Goal: Share content: Distribute website content to other platforms or users

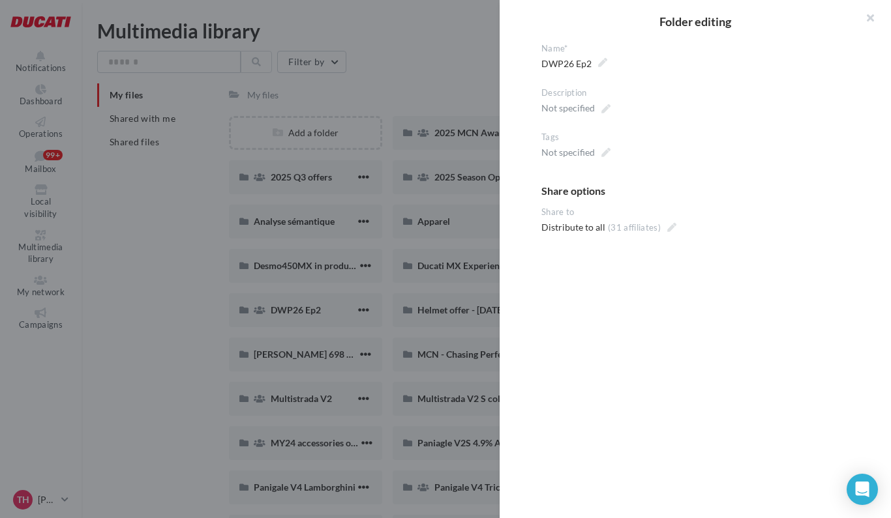
scroll to position [65, 0]
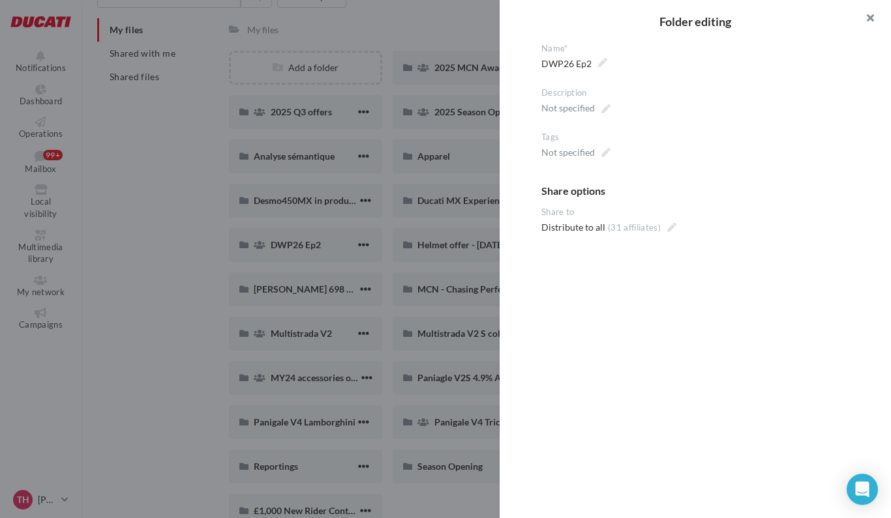
click at [872, 18] on button "button" at bounding box center [865, 19] width 52 height 39
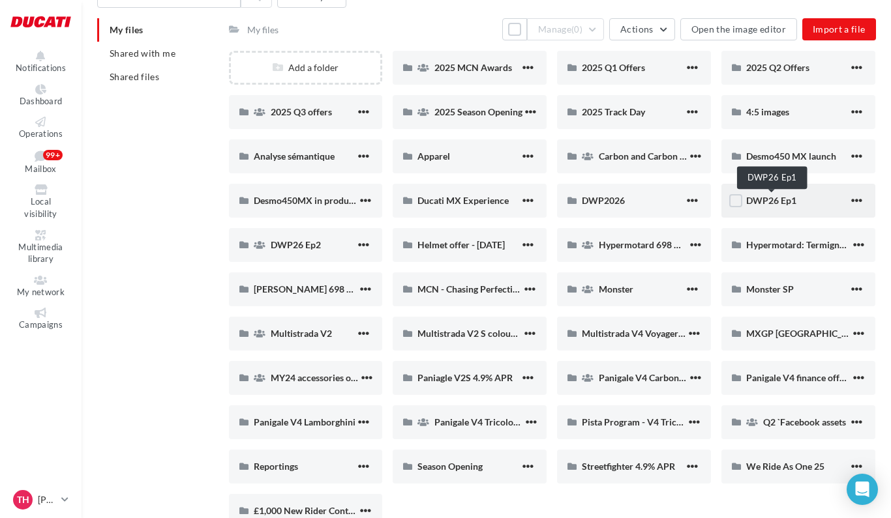
click at [764, 200] on span "DWP26 Ep1" at bounding box center [771, 200] width 50 height 11
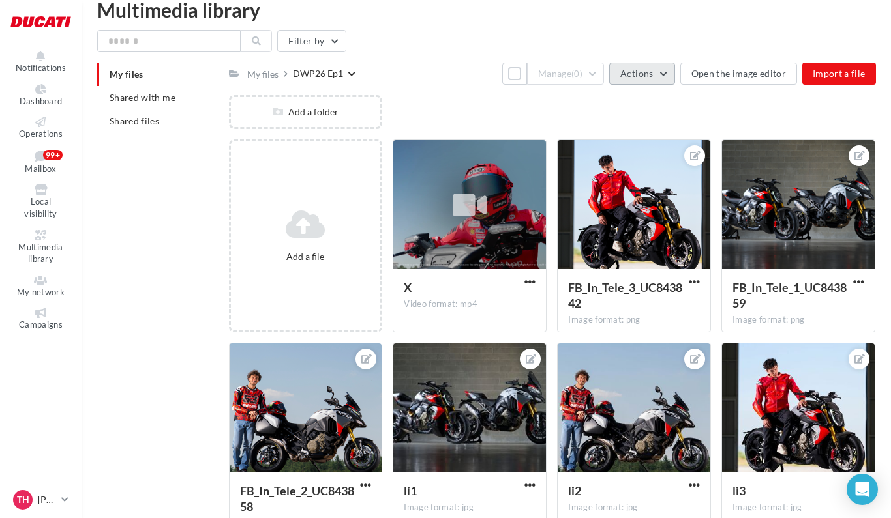
click at [671, 74] on button "Actions" at bounding box center [641, 74] width 65 height 22
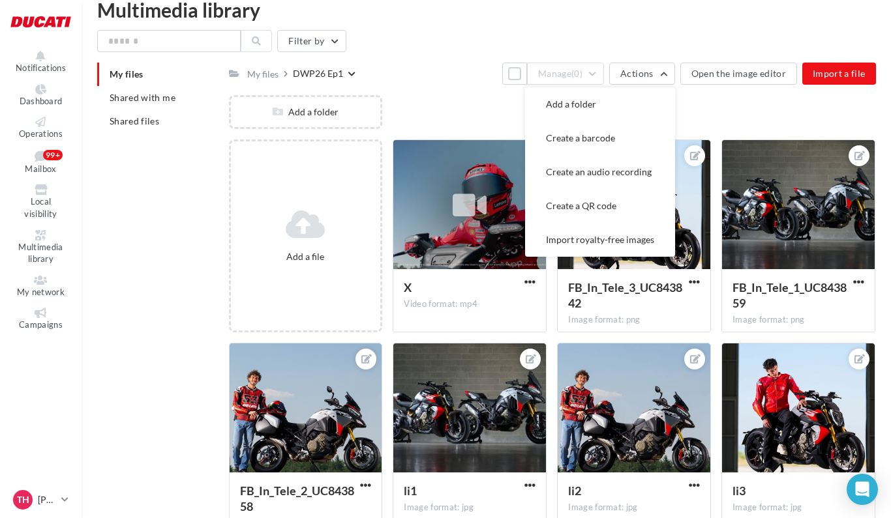
click at [730, 119] on div "Add a folder" at bounding box center [557, 117] width 657 height 44
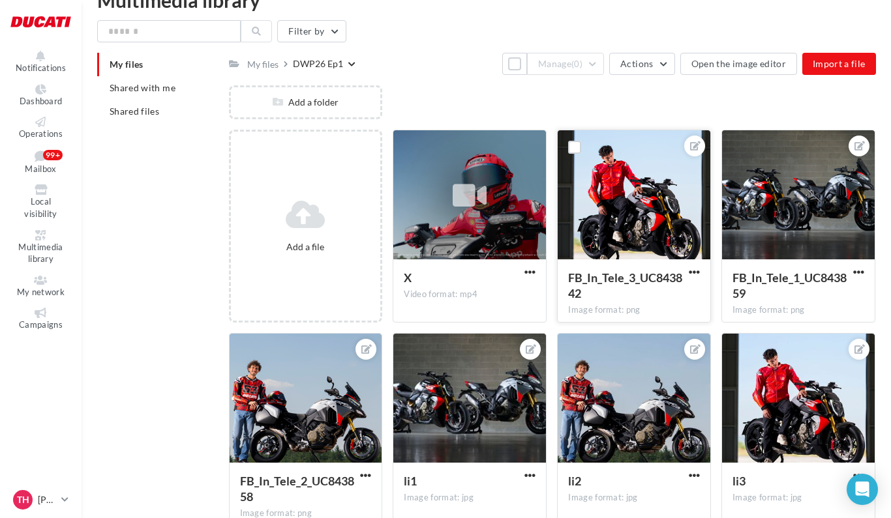
scroll to position [43, 0]
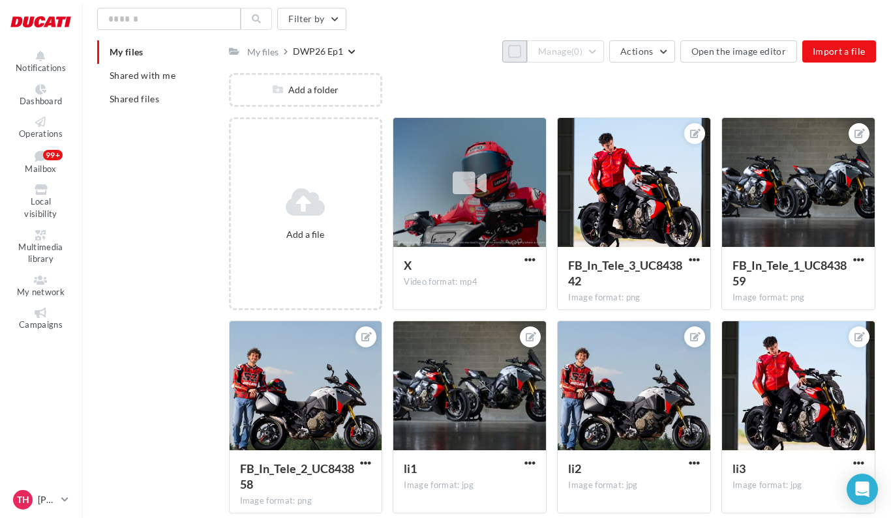
click at [515, 57] on button "Select all" at bounding box center [514, 51] width 25 height 22
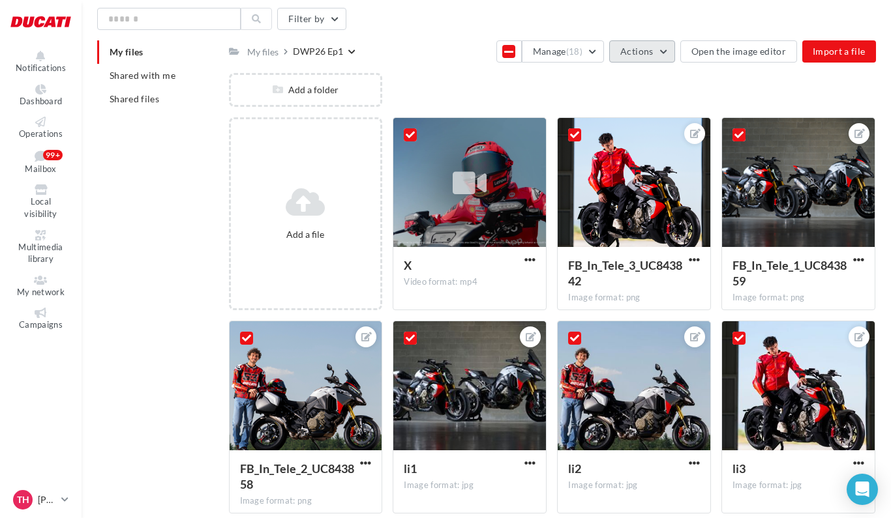
click at [665, 56] on button "Actions" at bounding box center [641, 51] width 65 height 22
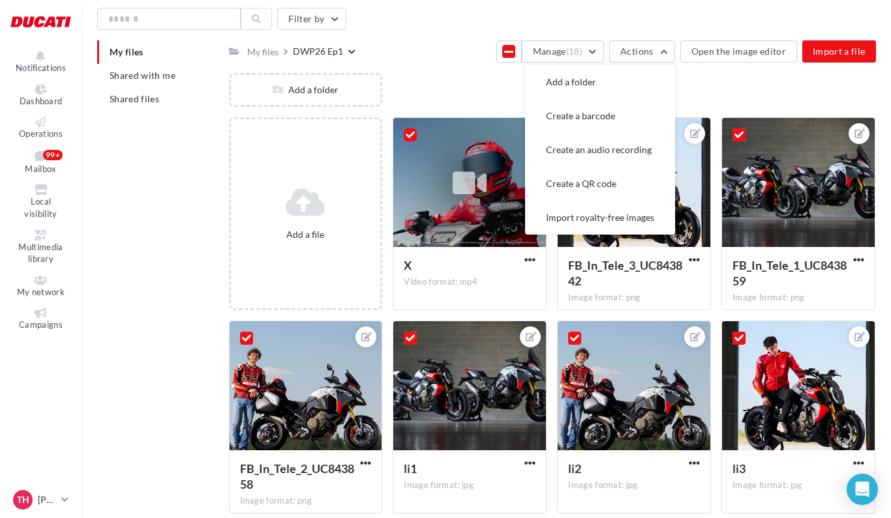
click at [747, 91] on div "Add a folder" at bounding box center [557, 95] width 657 height 44
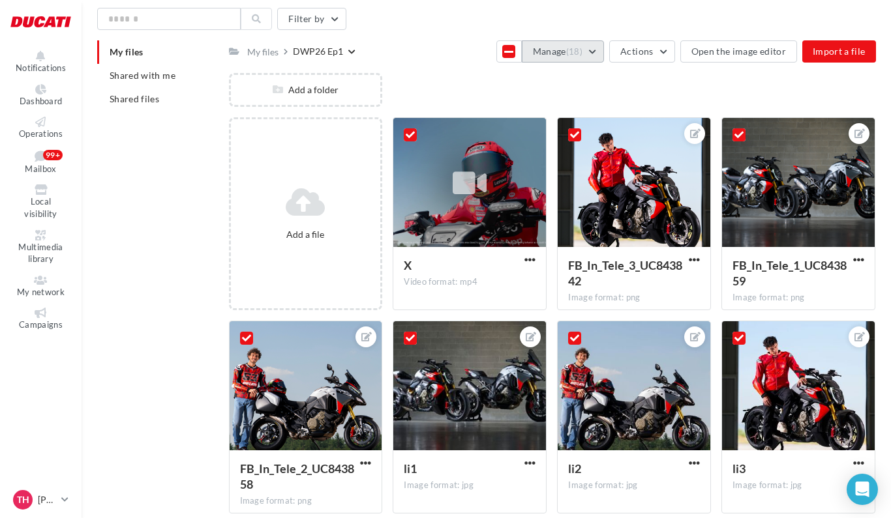
click at [552, 52] on button "Manage (18)" at bounding box center [563, 51] width 82 height 22
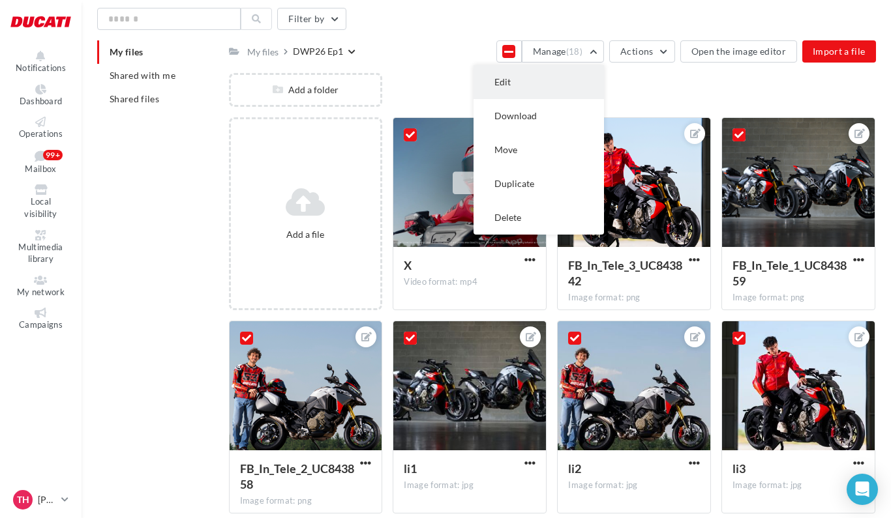
click at [527, 83] on button "Edit" at bounding box center [538, 82] width 130 height 34
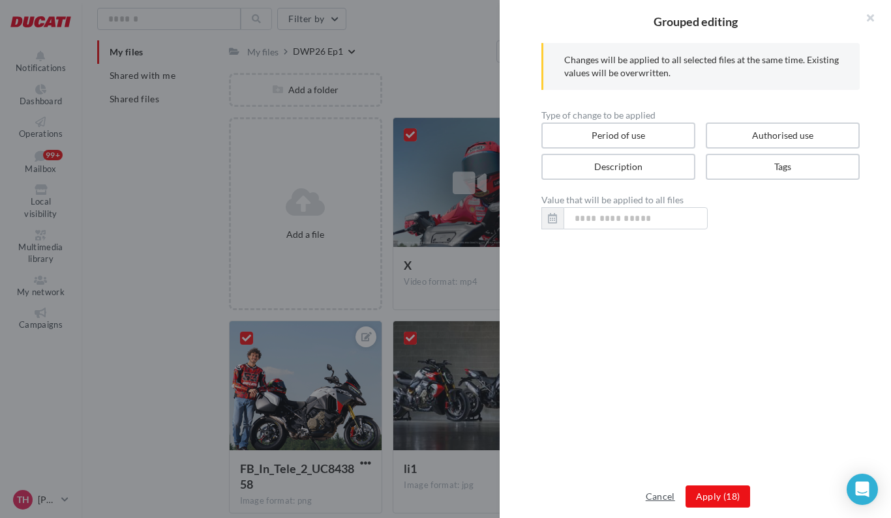
click at [664, 499] on button "Cancel" at bounding box center [660, 497] width 40 height 16
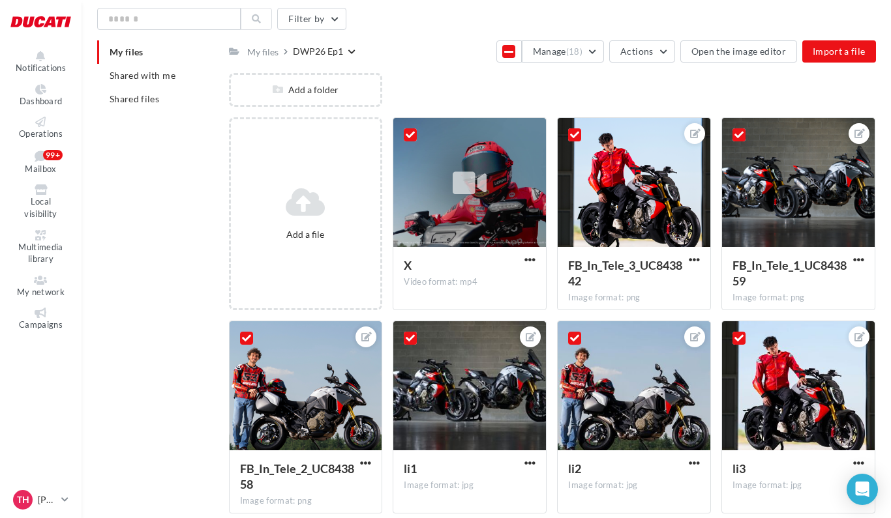
click at [143, 60] on li "My files" at bounding box center [157, 51] width 121 height 23
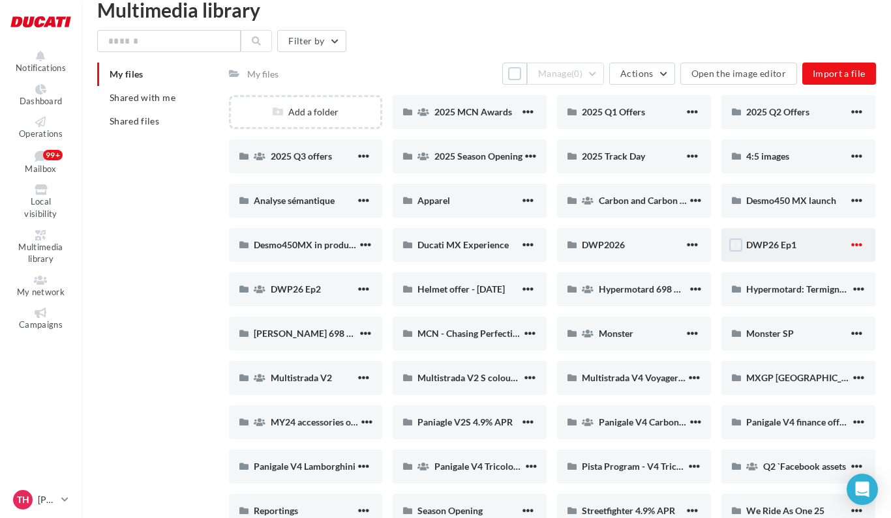
click at [856, 245] on span "button" at bounding box center [856, 244] width 11 height 11
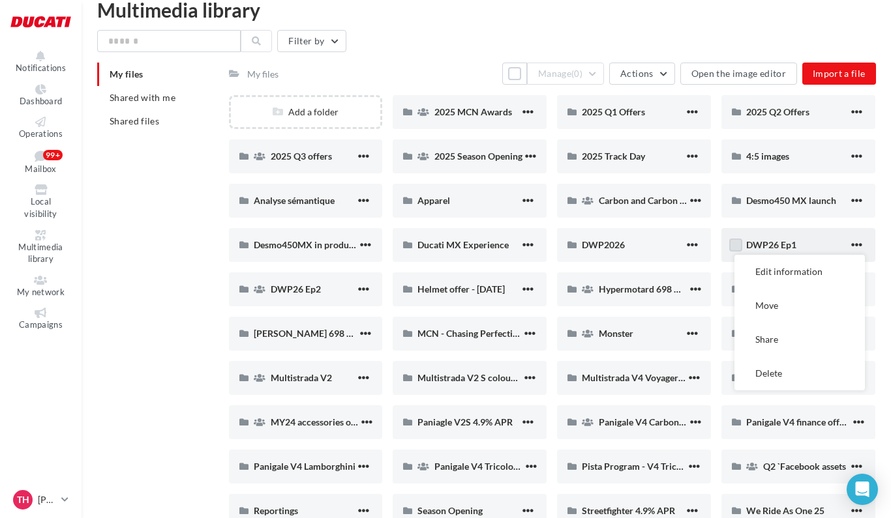
click at [742, 246] on label at bounding box center [735, 245] width 13 height 13
click at [663, 74] on button "Actions" at bounding box center [641, 74] width 65 height 22
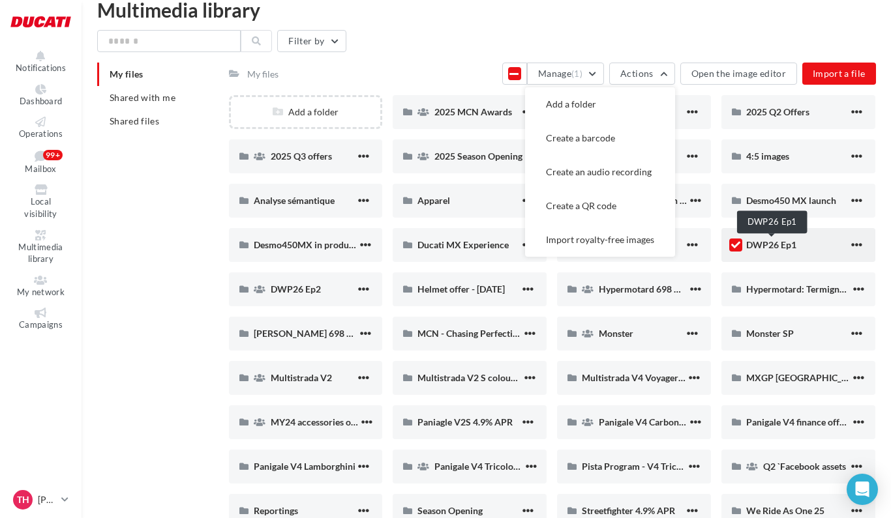
click at [789, 241] on span "DWP26 Ep1" at bounding box center [771, 244] width 50 height 11
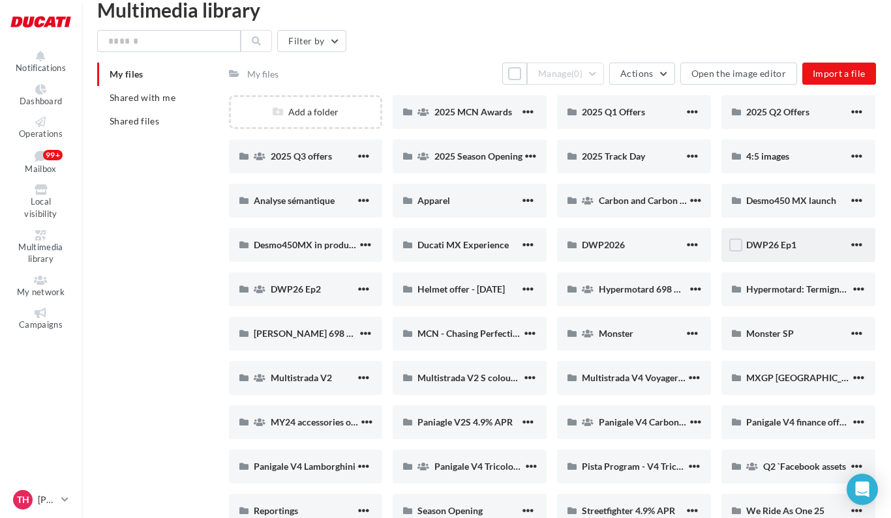
click at [781, 247] on span "DWP26 Ep1" at bounding box center [771, 244] width 50 height 11
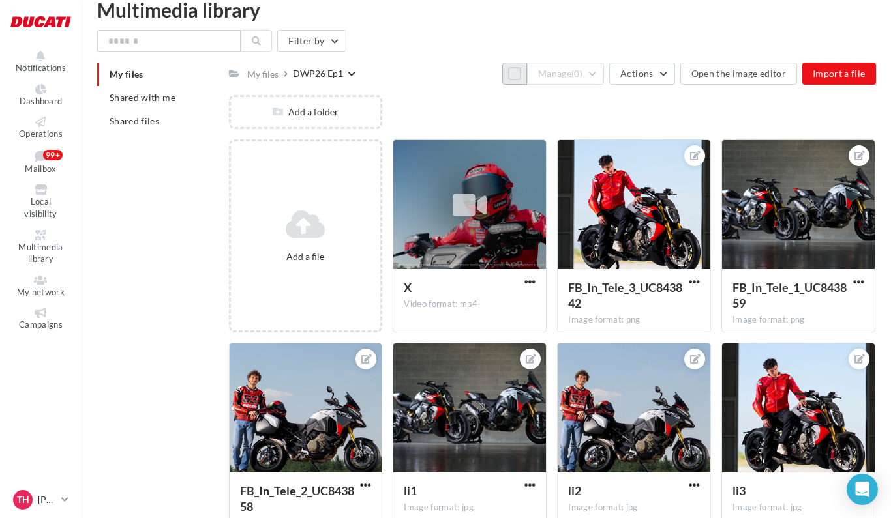
click at [516, 77] on button "Select all" at bounding box center [514, 74] width 25 height 22
click at [513, 77] on icon at bounding box center [508, 73] width 9 height 10
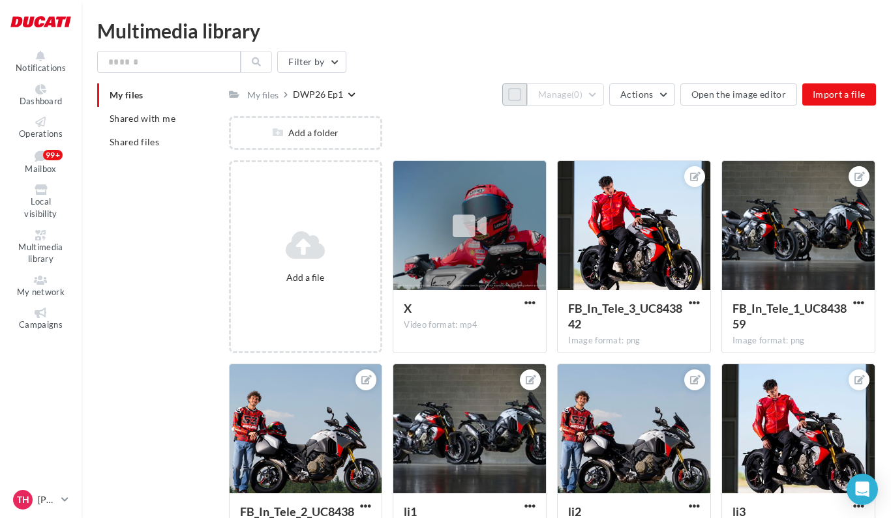
click at [518, 95] on button "Select all" at bounding box center [514, 94] width 25 height 22
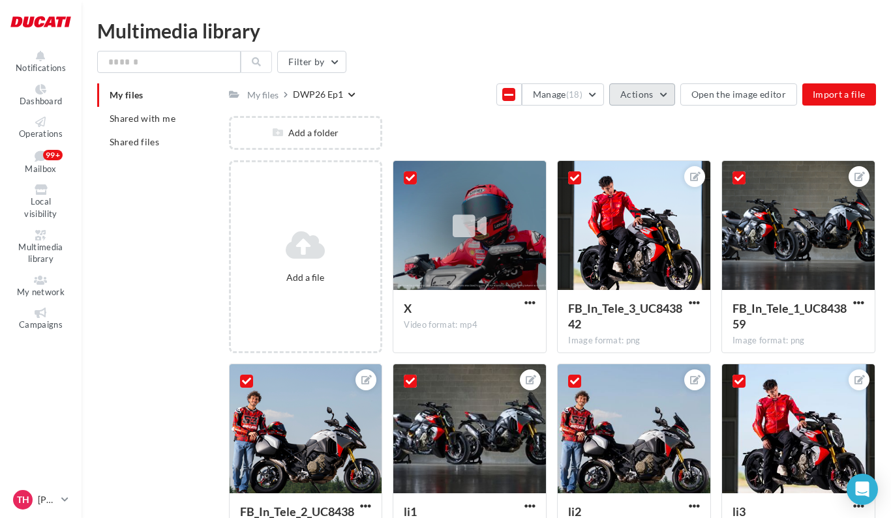
click at [674, 97] on button "Actions" at bounding box center [641, 94] width 65 height 22
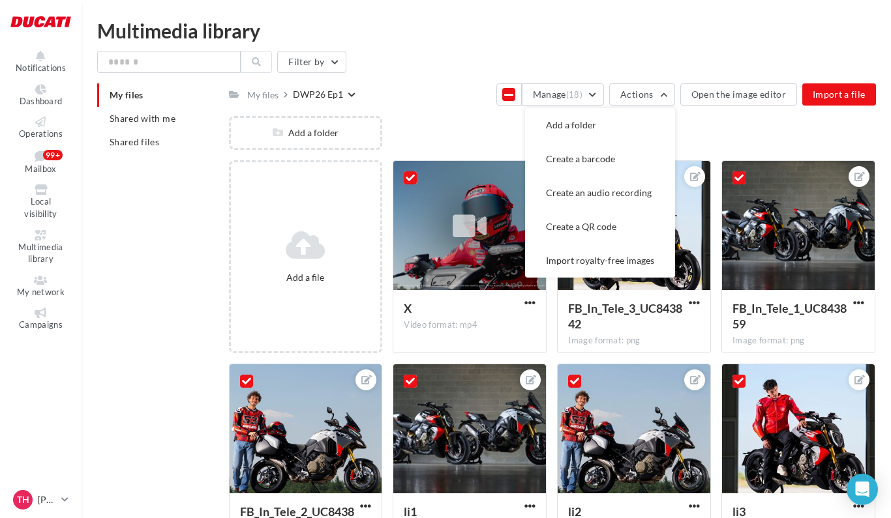
click at [817, 141] on div "Add a folder" at bounding box center [557, 138] width 657 height 44
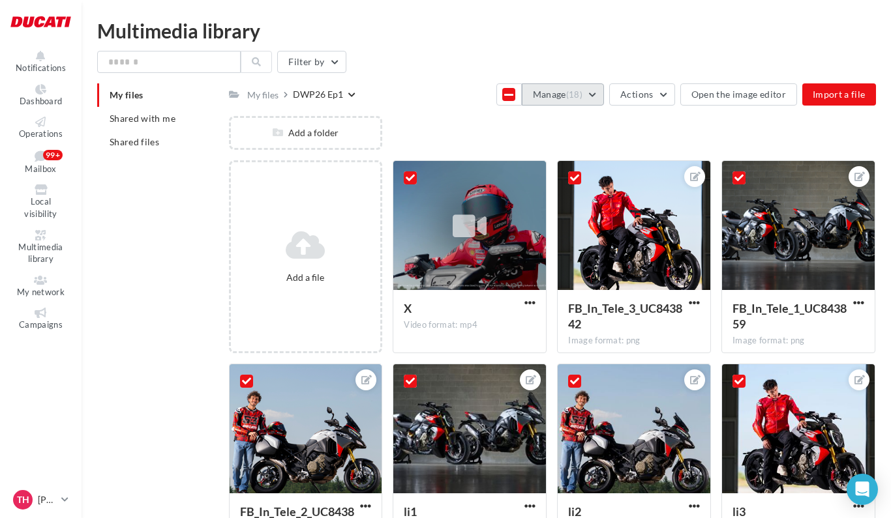
click at [561, 93] on button "Manage (18)" at bounding box center [563, 94] width 82 height 22
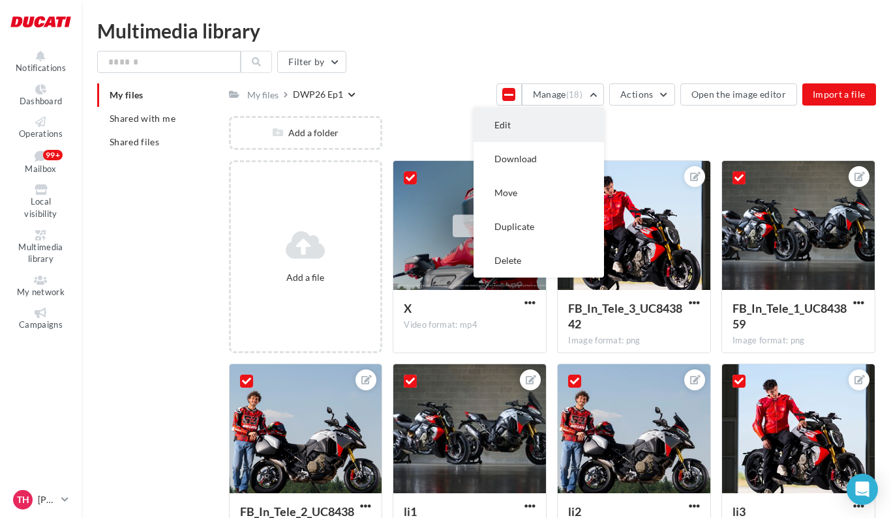
click at [516, 122] on button "Edit" at bounding box center [538, 125] width 130 height 34
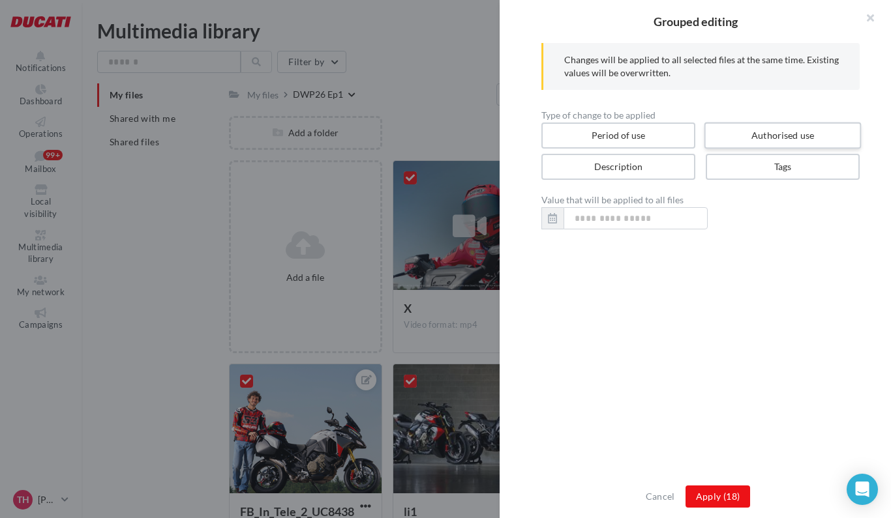
click at [775, 135] on label "Authorised use" at bounding box center [782, 136] width 157 height 27
click at [657, 140] on label "Period of use" at bounding box center [618, 136] width 157 height 27
click at [634, 168] on label "Description" at bounding box center [618, 167] width 157 height 27
click at [768, 140] on label "Authorised use" at bounding box center [782, 136] width 157 height 27
click at [668, 495] on button "Cancel" at bounding box center [660, 497] width 40 height 16
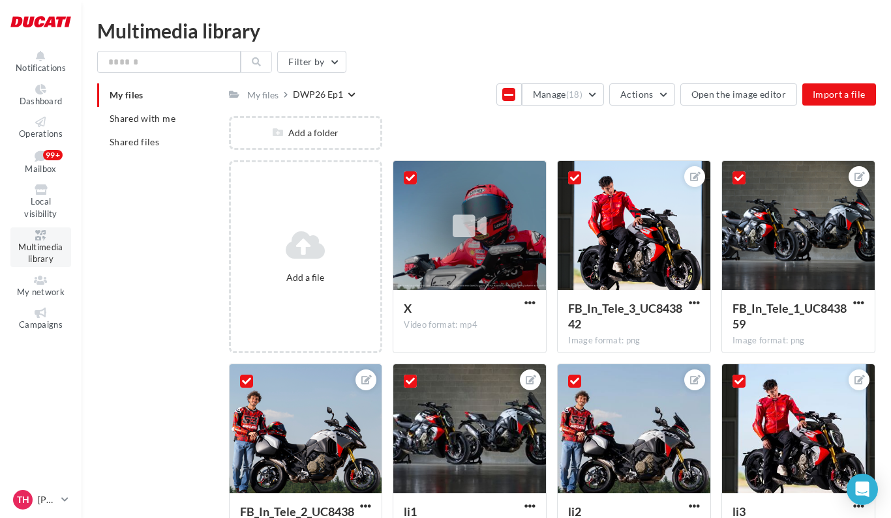
click at [37, 248] on span "Multimedia library" at bounding box center [40, 253] width 44 height 23
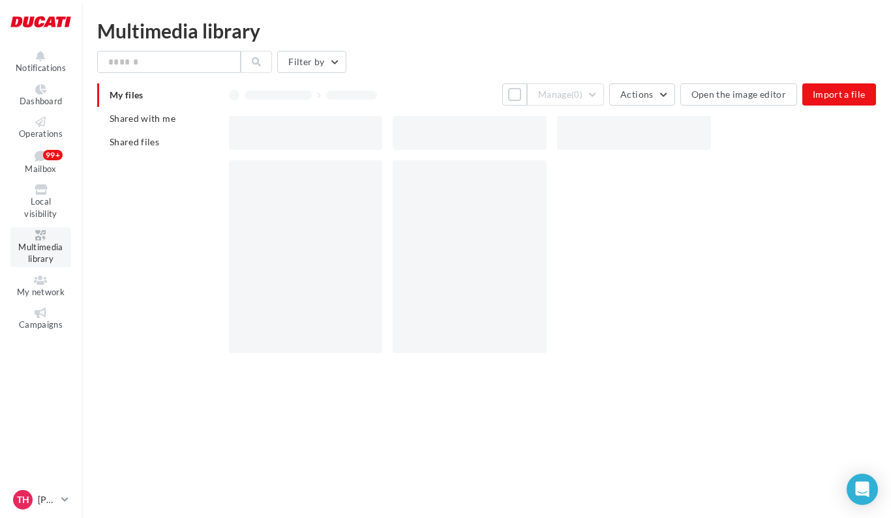
click at [37, 248] on span "Multimedia library" at bounding box center [40, 253] width 44 height 23
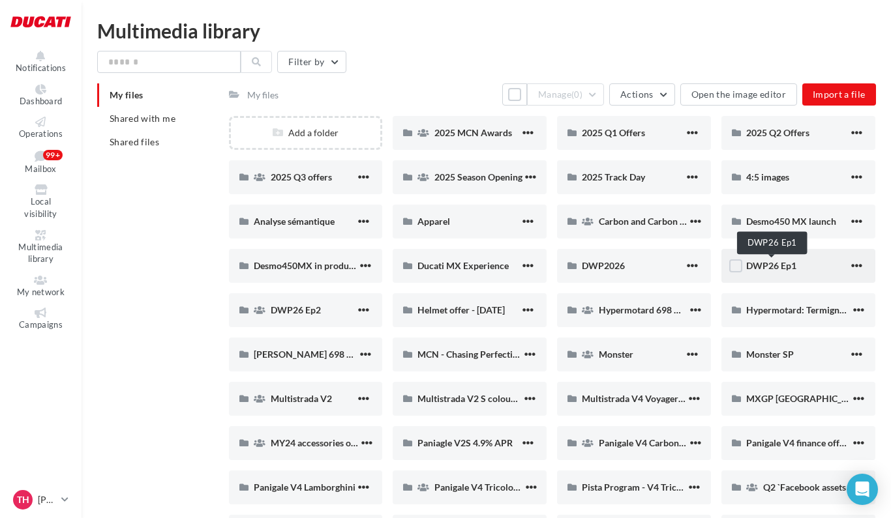
click at [781, 267] on span "DWP26 Ep1" at bounding box center [771, 265] width 50 height 11
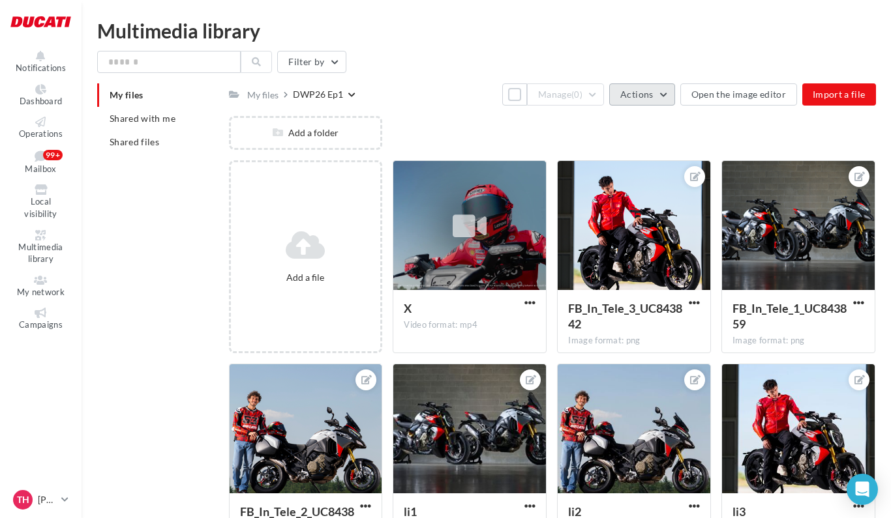
click at [661, 93] on button "Actions" at bounding box center [641, 94] width 65 height 22
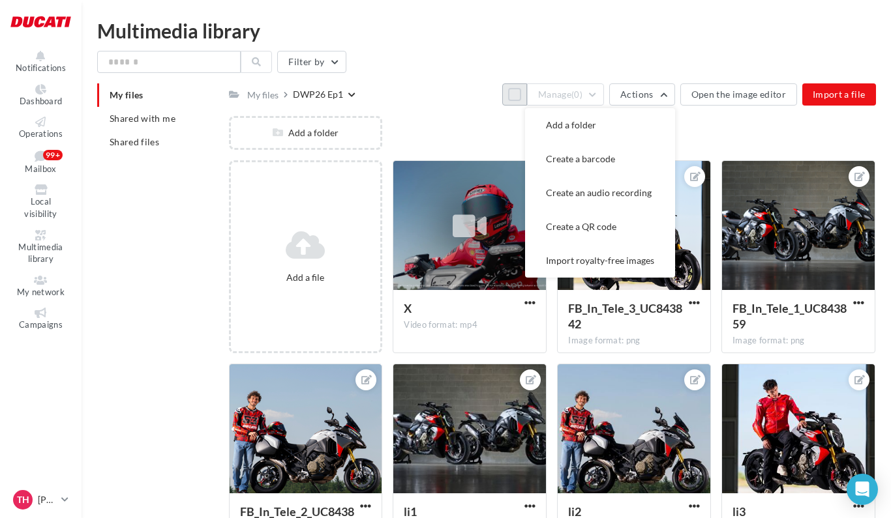
click at [522, 96] on button "Select all" at bounding box center [514, 94] width 25 height 22
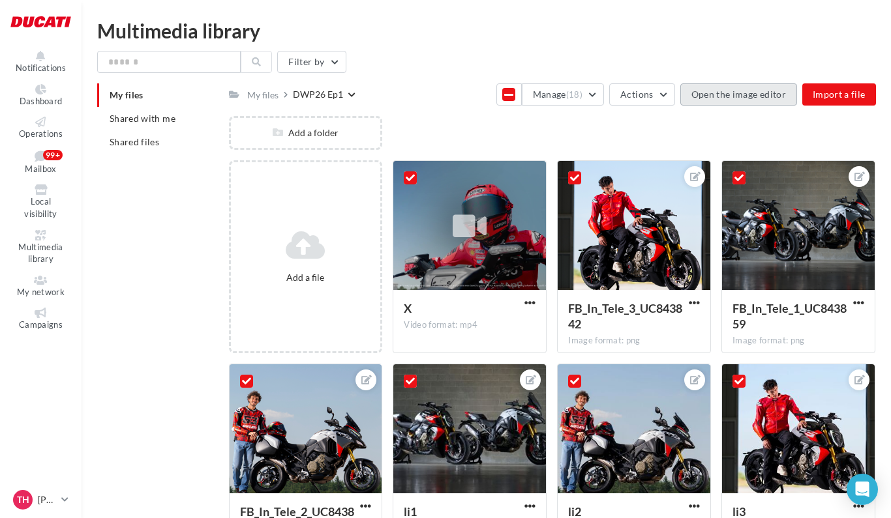
click at [767, 95] on button "Open the image editor" at bounding box center [738, 94] width 117 height 22
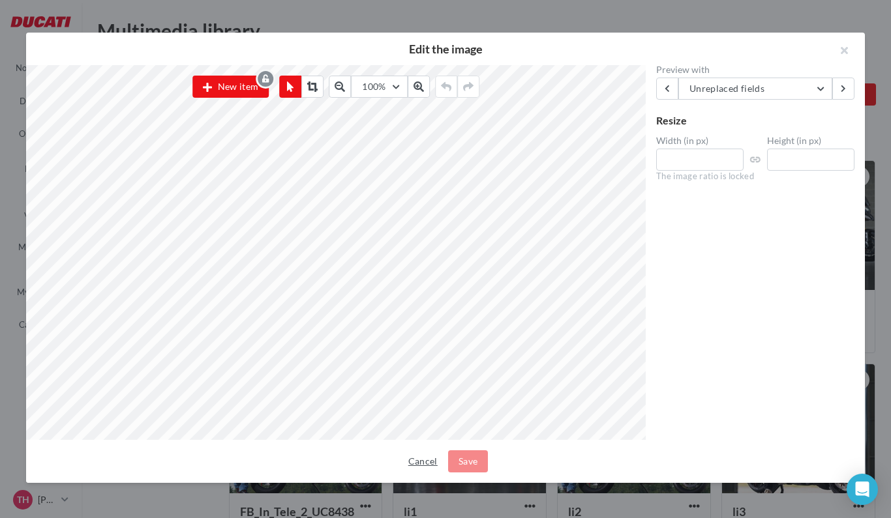
click at [413, 462] on button "Cancel" at bounding box center [423, 462] width 40 height 16
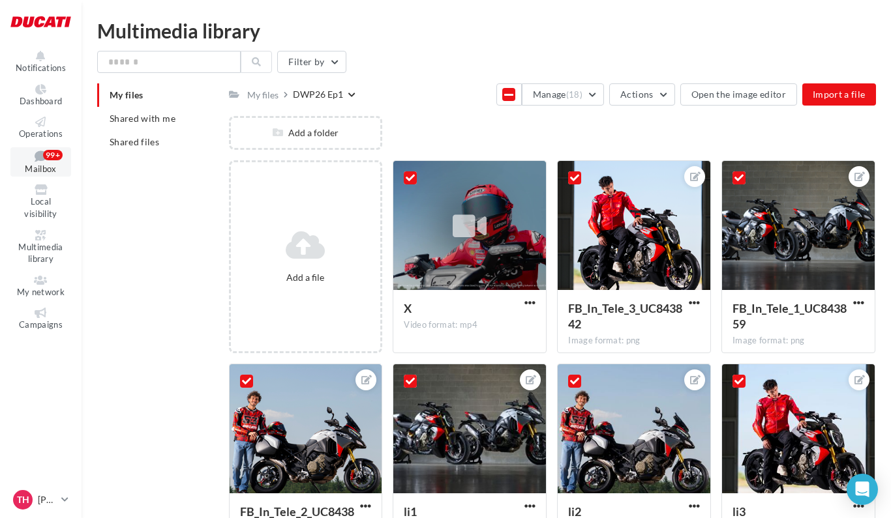
click at [46, 172] on span "Mailbox" at bounding box center [40, 169] width 31 height 10
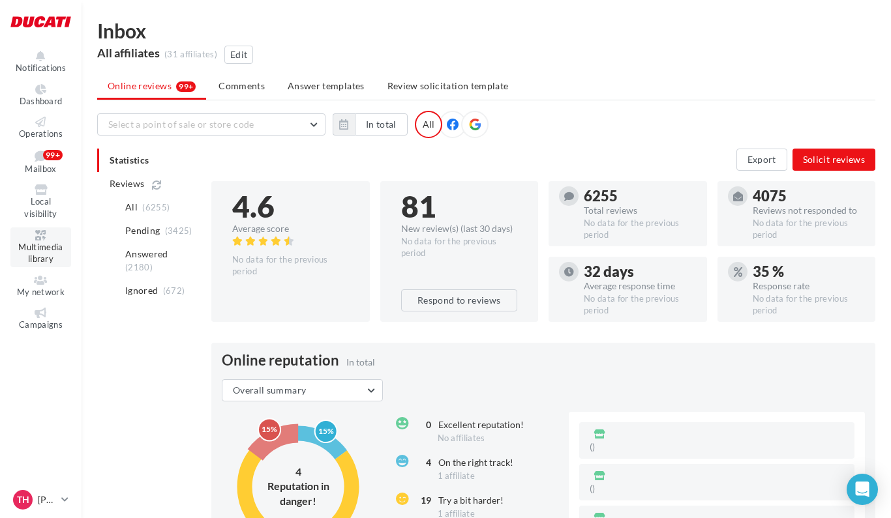
click at [46, 246] on span "Multimedia library" at bounding box center [40, 253] width 44 height 23
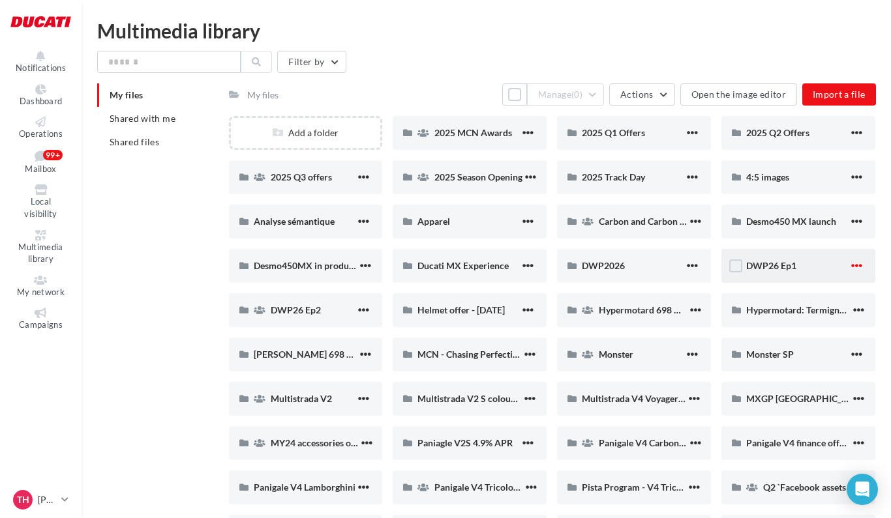
click at [858, 268] on span "button" at bounding box center [856, 265] width 11 height 11
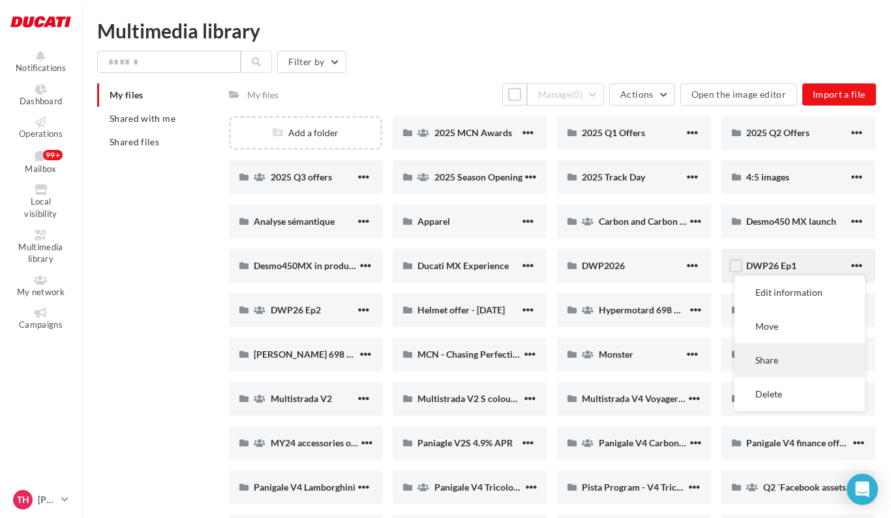
click at [792, 355] on button "Share" at bounding box center [799, 361] width 130 height 34
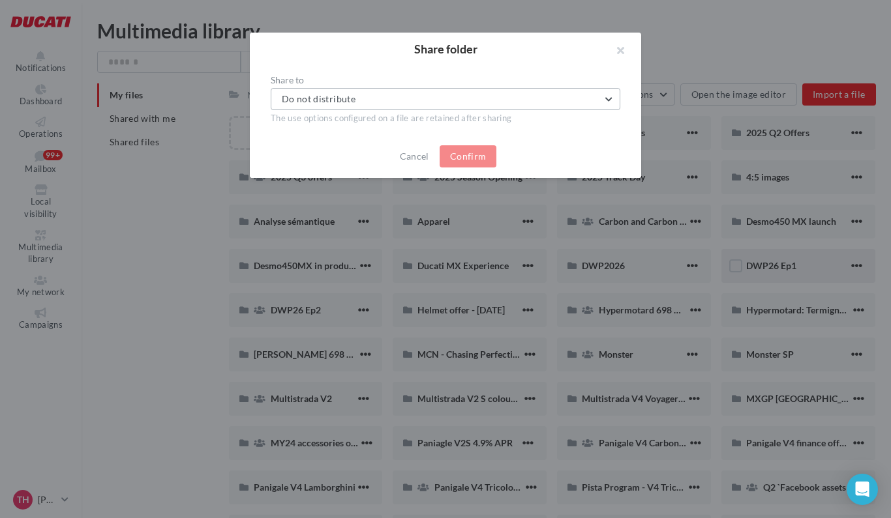
click at [485, 106] on button "Do not distribute" at bounding box center [446, 99] width 350 height 22
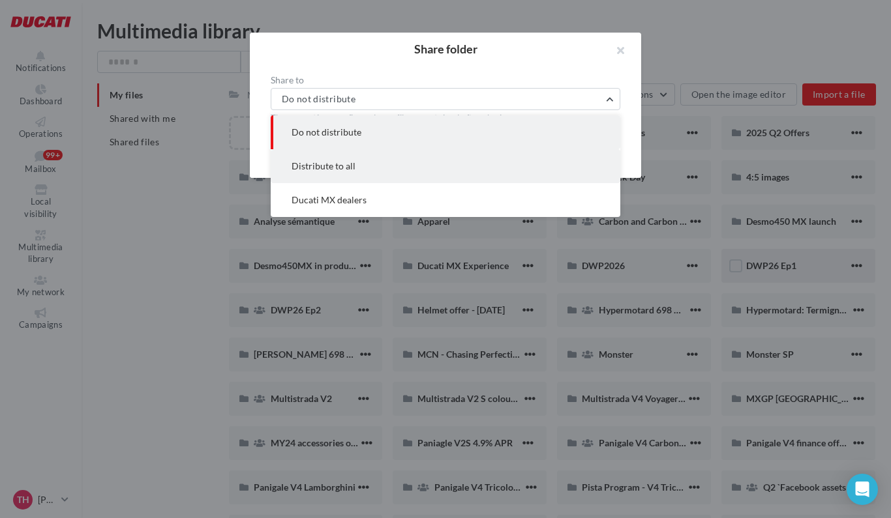
click at [393, 171] on button "Distribute to all" at bounding box center [446, 166] width 350 height 34
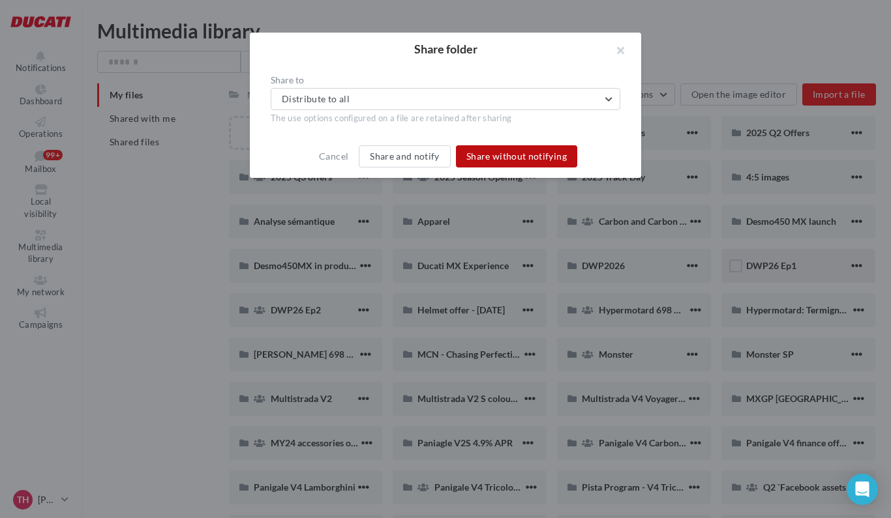
click at [508, 158] on button "Share without notifying" at bounding box center [516, 156] width 121 height 22
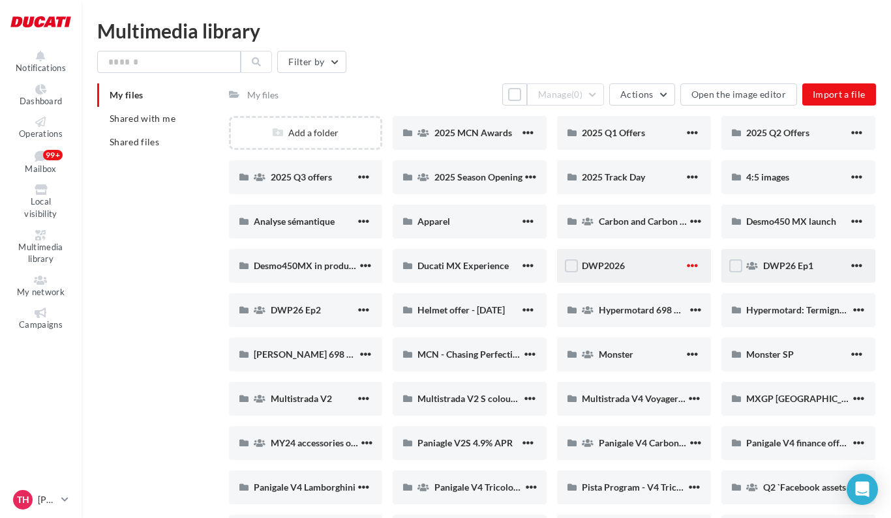
click at [693, 270] on span "button" at bounding box center [692, 265] width 11 height 11
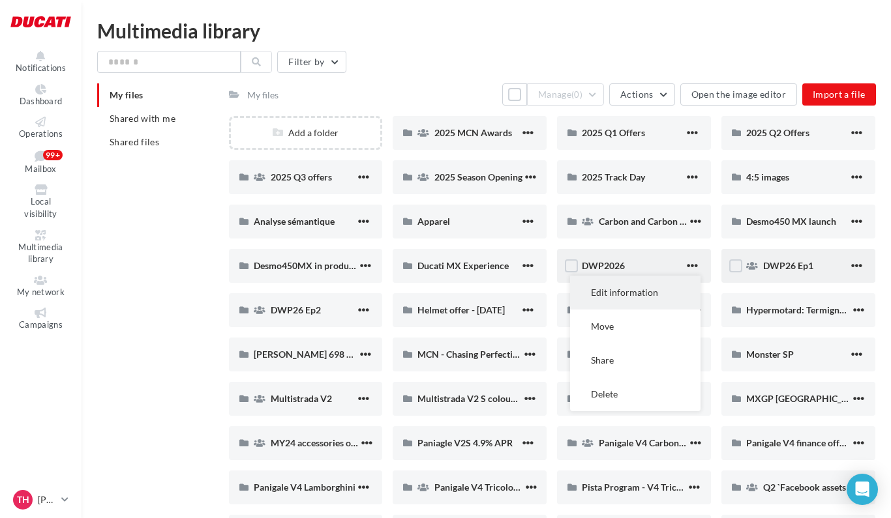
click at [635, 300] on button "Edit information" at bounding box center [635, 293] width 130 height 34
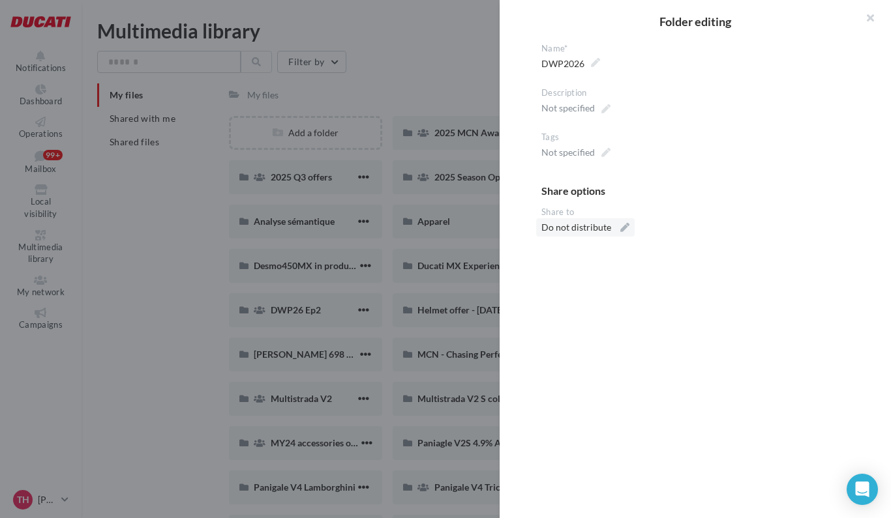
click at [619, 228] on div "Do not distribute" at bounding box center [585, 227] width 98 height 18
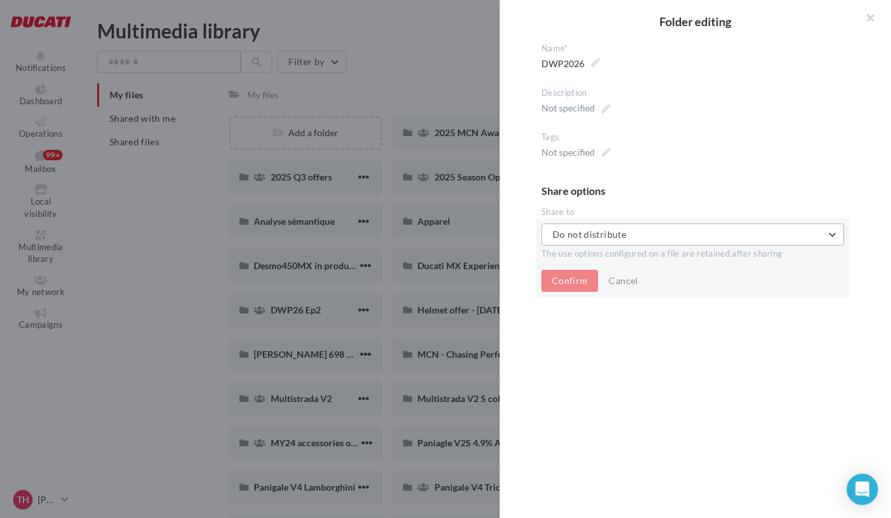
click at [610, 234] on span "Do not distribute" at bounding box center [589, 234] width 74 height 11
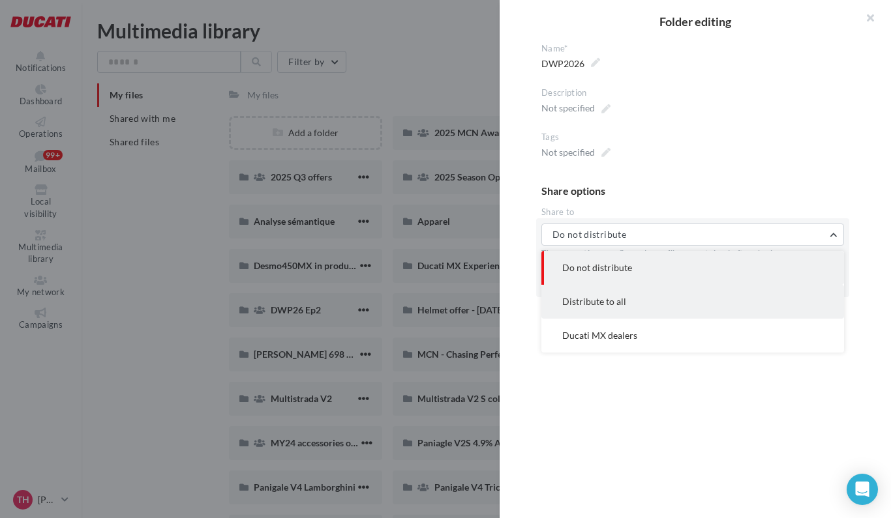
click at [621, 301] on span "Distribute to all" at bounding box center [594, 301] width 64 height 11
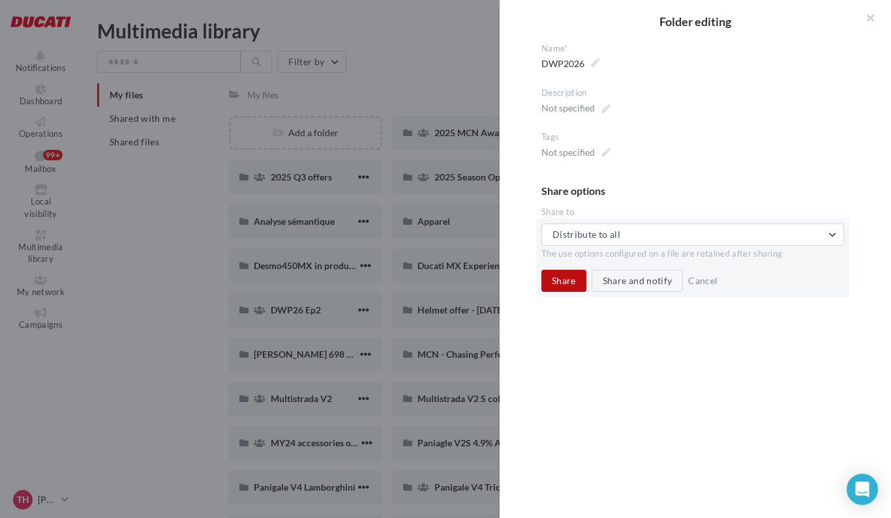
click at [573, 286] on button "Share" at bounding box center [563, 281] width 45 height 22
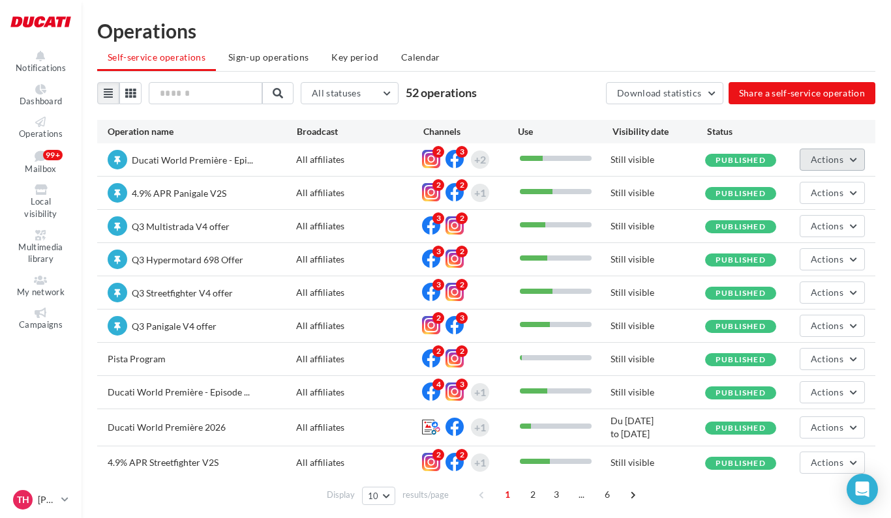
click at [838, 164] on span "Actions" at bounding box center [827, 159] width 33 height 11
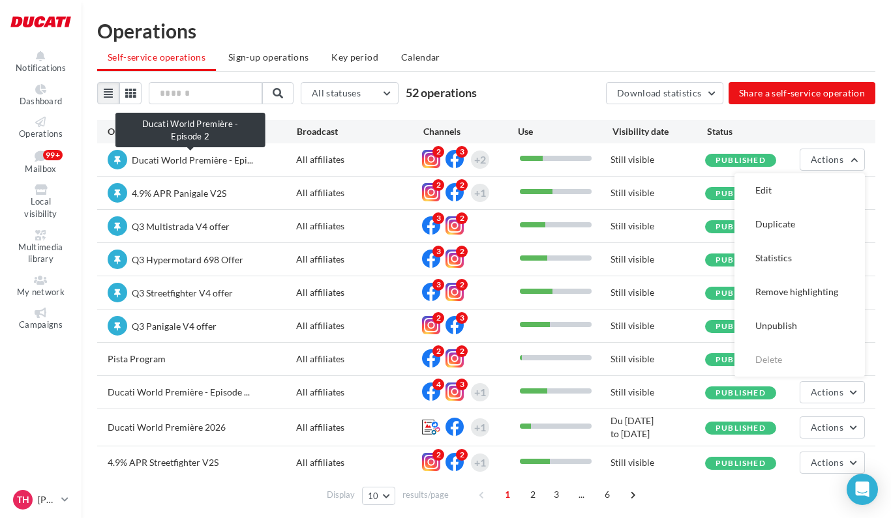
click at [207, 165] on span "Ducati World Première - Epi..." at bounding box center [192, 160] width 121 height 11
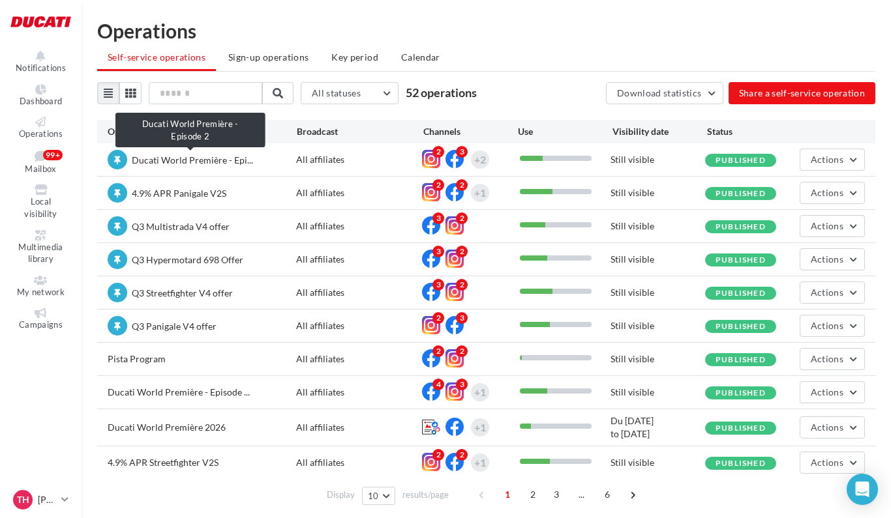
click at [209, 160] on span "Ducati World Première - Epi..." at bounding box center [192, 160] width 121 height 11
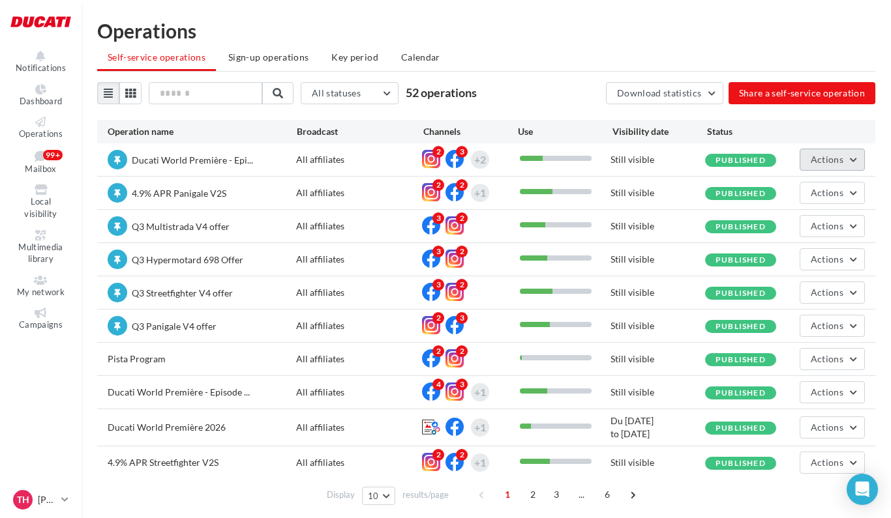
click at [810, 161] on button "Actions" at bounding box center [831, 160] width 65 height 22
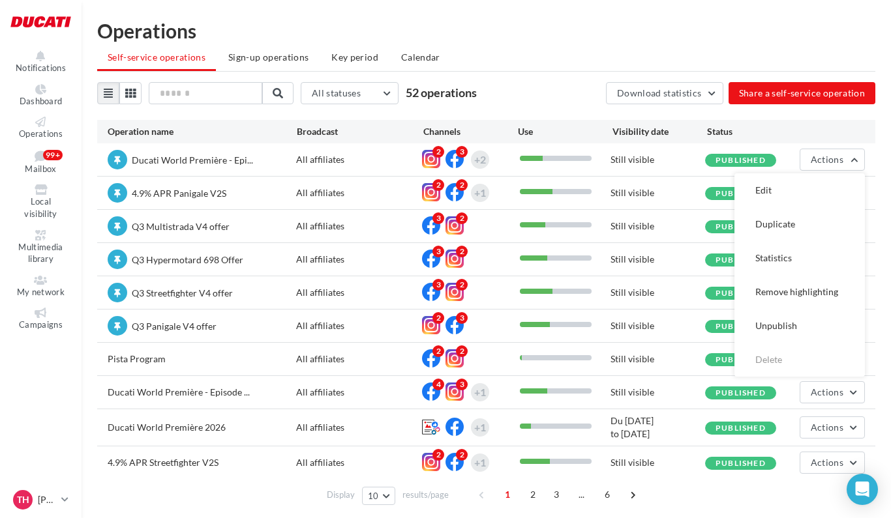
click at [871, 132] on div "Operation name Broadcast Channels Use Visibility date Status" at bounding box center [486, 131] width 778 height 23
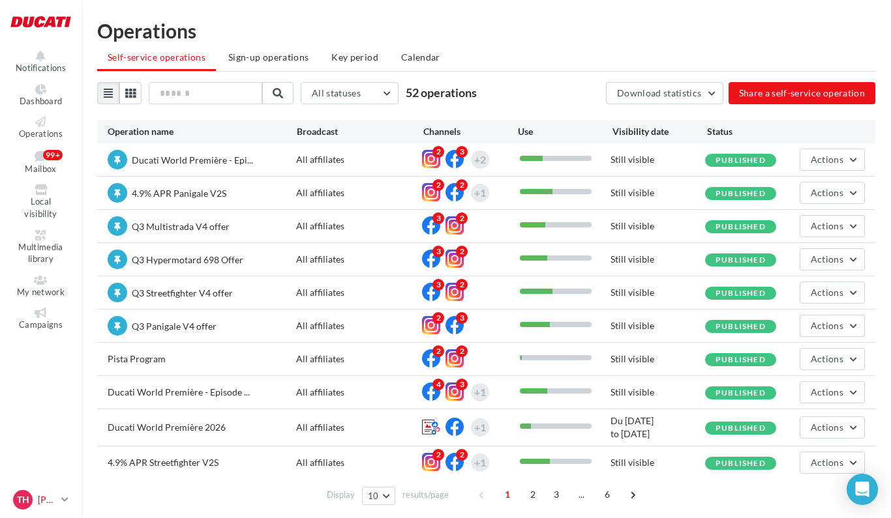
click at [61, 496] on link "TH [PERSON_NAME] [EMAIL_ADDRESS][DOMAIN_NAME]" at bounding box center [40, 500] width 61 height 25
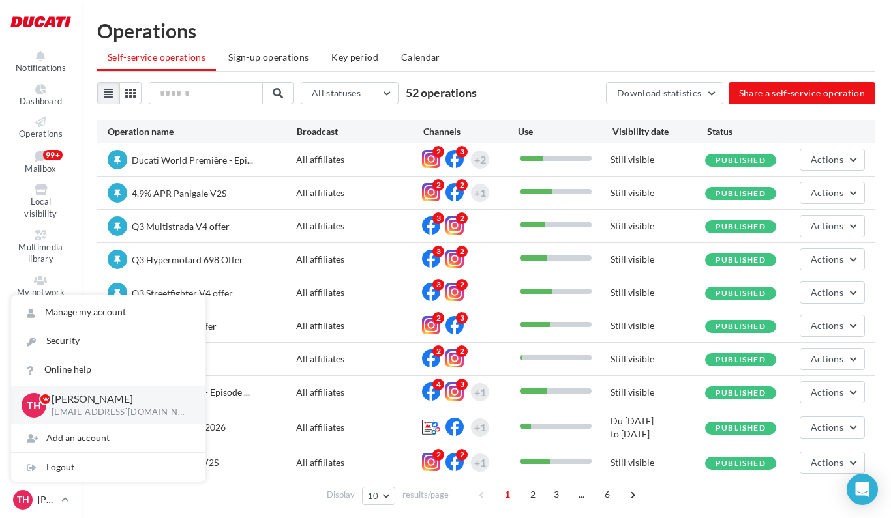
click at [541, 37] on div "Operations" at bounding box center [486, 31] width 778 height 20
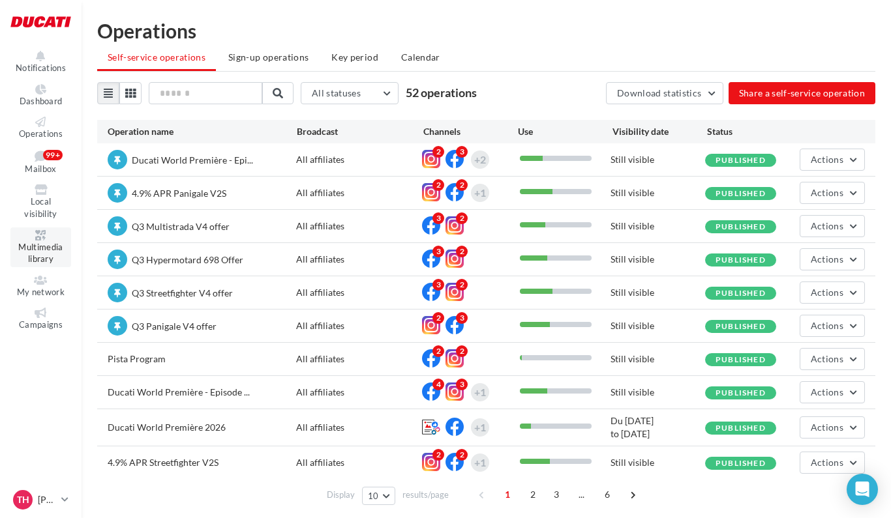
click at [53, 246] on span "Multimedia library" at bounding box center [40, 253] width 44 height 23
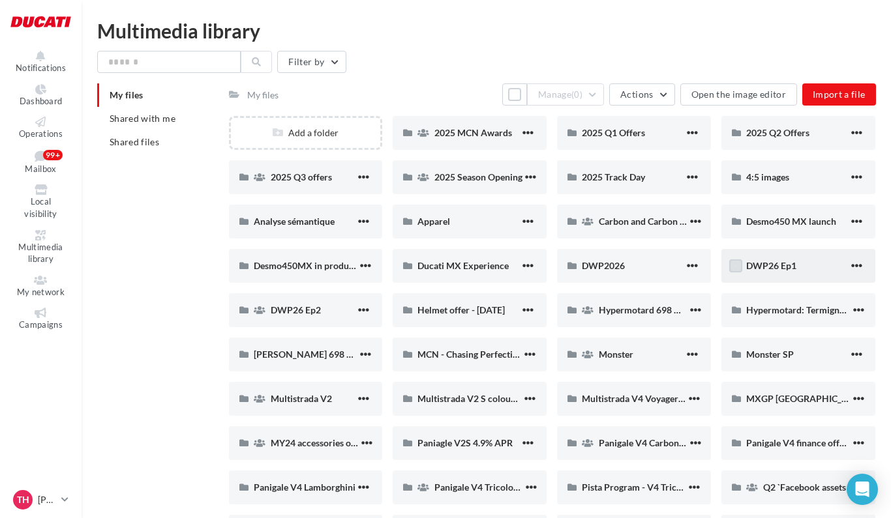
click at [738, 267] on label at bounding box center [735, 266] width 13 height 13
